Goal: Information Seeking & Learning: Learn about a topic

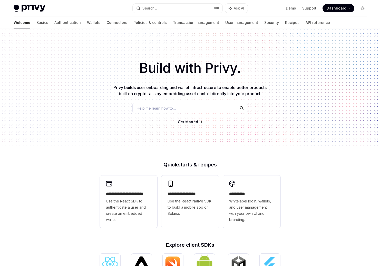
click at [35, 8] on img at bounding box center [30, 8] width 32 height 7
click at [118, 87] on span "Privy builds user onboarding and wallet infrastructure to enable better product…" at bounding box center [190, 90] width 153 height 11
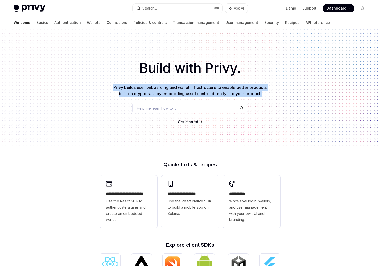
drag, startPoint x: 118, startPoint y: 87, endPoint x: 268, endPoint y: 94, distance: 150.2
click at [268, 94] on p "Privy builds user onboarding and wallet infrastructure to enable better product…" at bounding box center [190, 90] width 156 height 12
drag, startPoint x: 268, startPoint y: 94, endPoint x: 110, endPoint y: 87, distance: 157.6
click at [110, 87] on div "Build with Privy. Privy builds user onboarding and wallet infrastructure to ena…" at bounding box center [190, 87] width 380 height 117
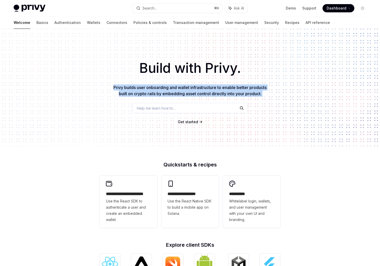
click at [110, 87] on div "Build with Privy. Privy builds user onboarding and wallet infrastructure to ena…" at bounding box center [190, 87] width 380 height 117
drag, startPoint x: 110, startPoint y: 87, endPoint x: 262, endPoint y: 95, distance: 152.0
click at [262, 95] on div "Build with Privy. Privy builds user onboarding and wallet infrastructure to ena…" at bounding box center [190, 87] width 380 height 117
click at [262, 95] on span "Privy builds user onboarding and wallet infrastructure to enable better product…" at bounding box center [190, 90] width 153 height 11
drag, startPoint x: 262, startPoint y: 95, endPoint x: 111, endPoint y: 83, distance: 151.5
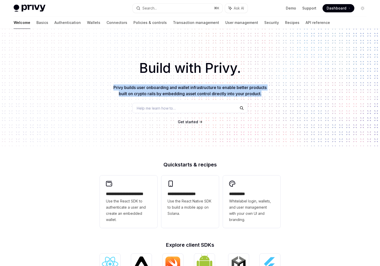
click at [111, 83] on div "Build with Privy. Privy builds user onboarding and wallet infrastructure to ena…" at bounding box center [190, 87] width 380 height 117
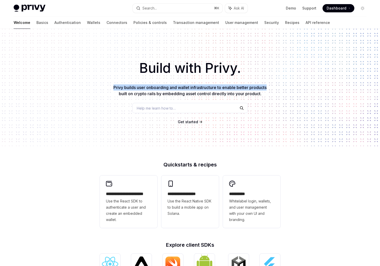
drag, startPoint x: 111, startPoint y: 83, endPoint x: 260, endPoint y: 88, distance: 149.1
click at [260, 88] on div "Build with Privy. Privy builds user onboarding and wallet infrastructure to ena…" at bounding box center [190, 87] width 380 height 117
click at [260, 88] on span "Privy builds user onboarding and wallet infrastructure to enable better product…" at bounding box center [190, 90] width 153 height 11
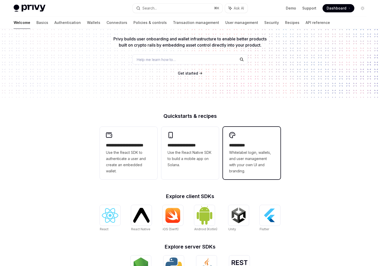
scroll to position [60, 0]
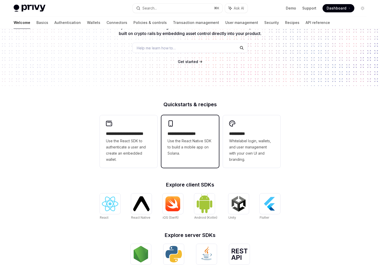
click at [208, 129] on div "**********" at bounding box center [191, 138] width 58 height 46
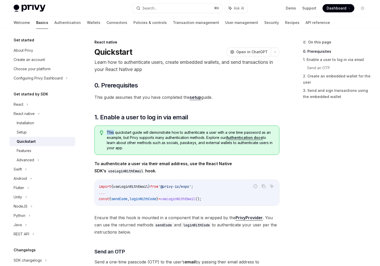
click at [208, 129] on div "This quickstart guide will demonstrate how to authenticate a user with a one ti…" at bounding box center [187, 139] width 185 height 29
click at [314, 140] on div "On this page 0. Prerequisites 1. Enable a user to log in via email Send an OTP …" at bounding box center [332, 152] width 78 height 227
click at [29, 125] on div "Installation" at bounding box center [25, 123] width 17 height 6
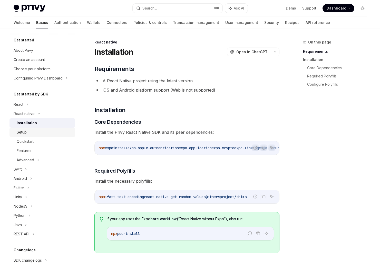
click at [27, 132] on div "Setup" at bounding box center [44, 132] width 55 height 6
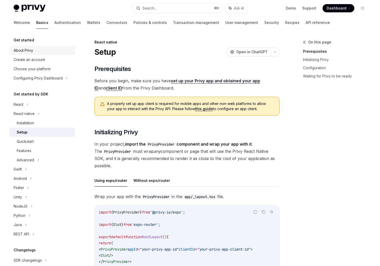
click at [19, 49] on div "About Privy" at bounding box center [24, 50] width 20 height 6
type textarea "*"
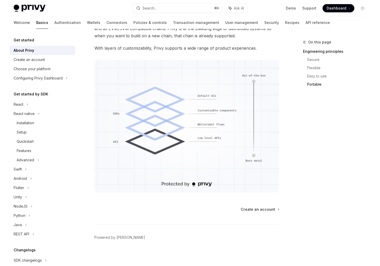
scroll to position [406, 0]
